Goal: Check status: Check status

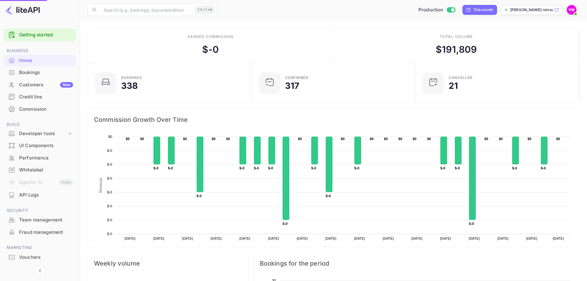
scroll to position [96, 155]
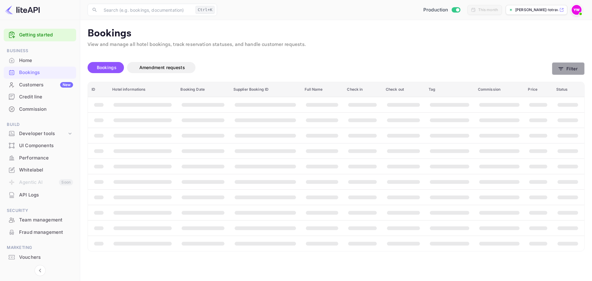
click at [572, 69] on button "Filter" at bounding box center [568, 68] width 33 height 13
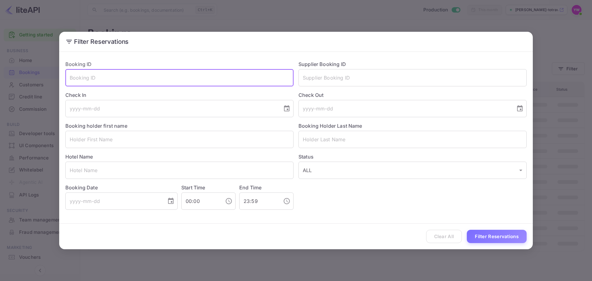
click at [129, 84] on input "text" at bounding box center [179, 77] width 228 height 17
paste input "CxwG1WiLm"
type input "CxwG1WiLm"
click at [505, 237] on button "Filter Reservations" at bounding box center [497, 236] width 60 height 13
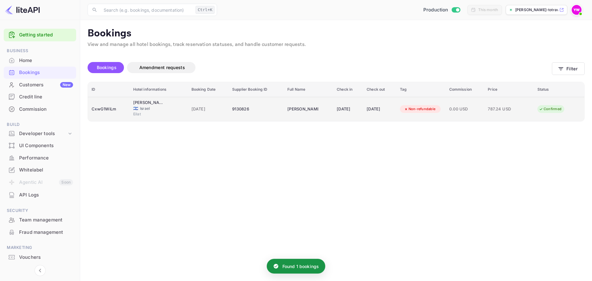
click at [389, 112] on div "[DATE]" at bounding box center [380, 109] width 26 height 10
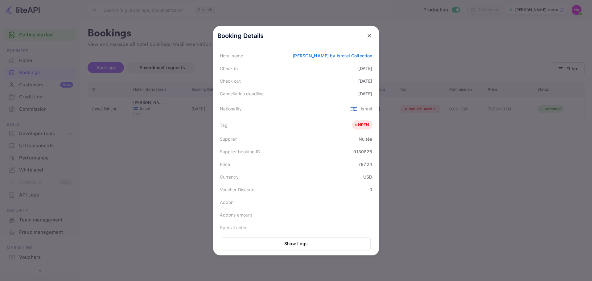
scroll to position [138, 0]
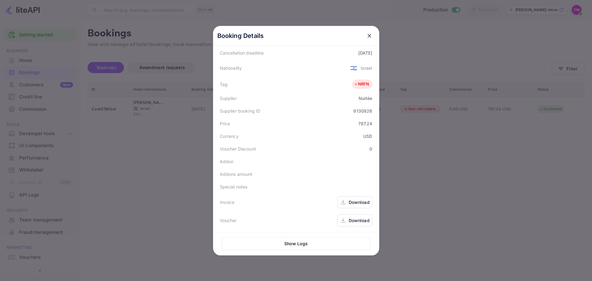
click at [352, 219] on div "Download" at bounding box center [359, 220] width 21 height 6
